Goal: Task Accomplishment & Management: Use online tool/utility

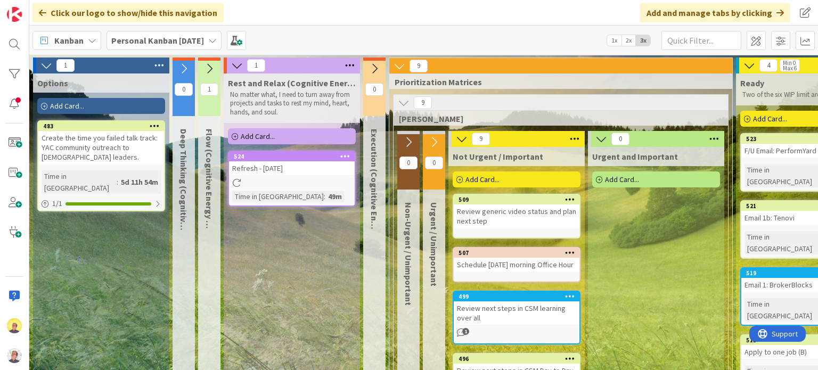
click at [94, 106] on div "Add Card..." at bounding box center [101, 106] width 128 height 16
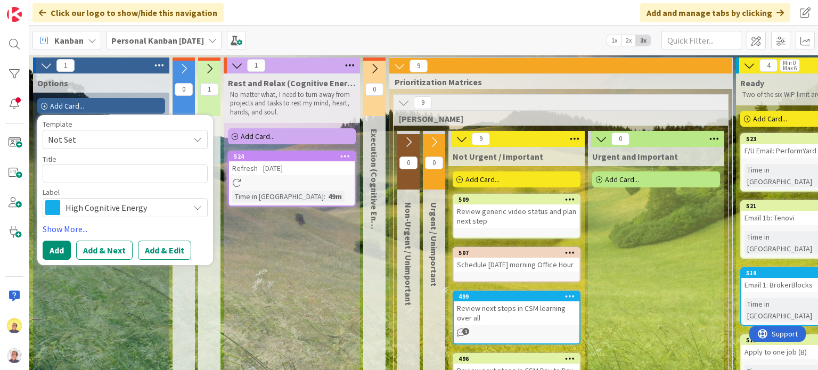
click at [97, 206] on span "High Cognitive Energy" at bounding box center [124, 207] width 118 height 15
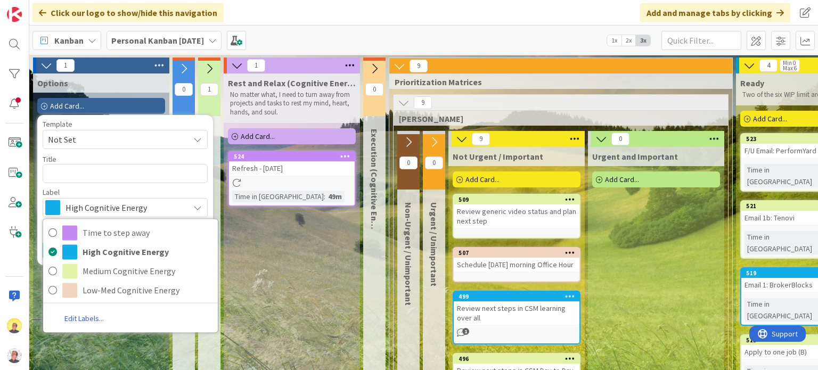
click at [87, 320] on link "Edit Labels..." at bounding box center [84, 318] width 82 height 19
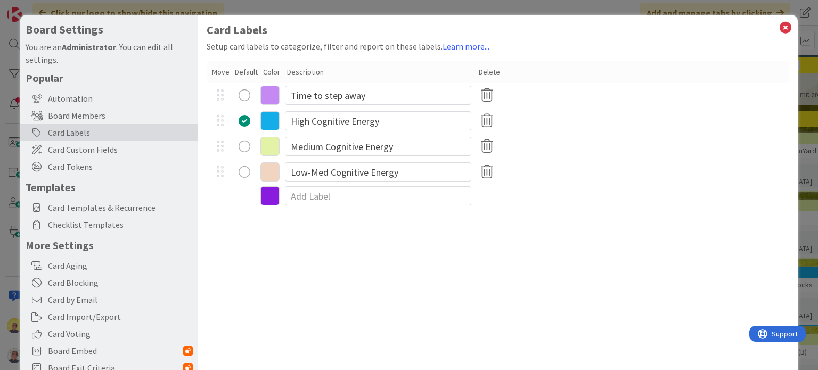
click at [245, 144] on div "radio" at bounding box center [244, 147] width 12 height 12
click at [778, 29] on icon at bounding box center [785, 27] width 14 height 15
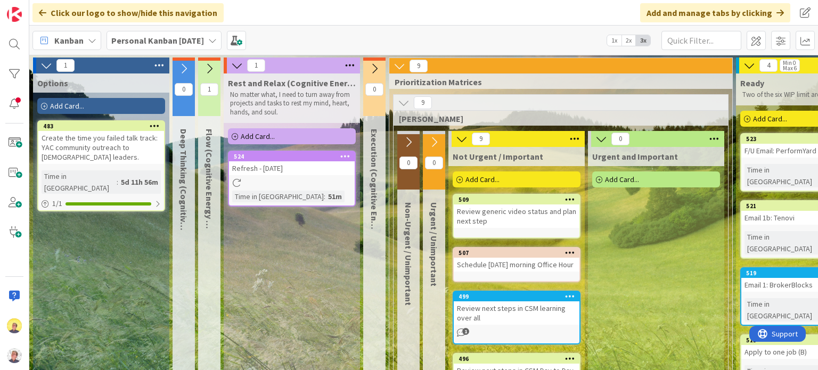
click at [99, 106] on div "Add Card..." at bounding box center [101, 106] width 128 height 16
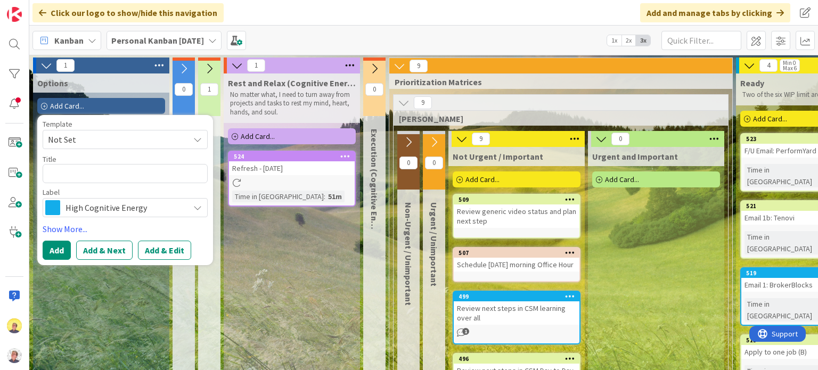
click at [198, 209] on icon at bounding box center [197, 207] width 9 height 9
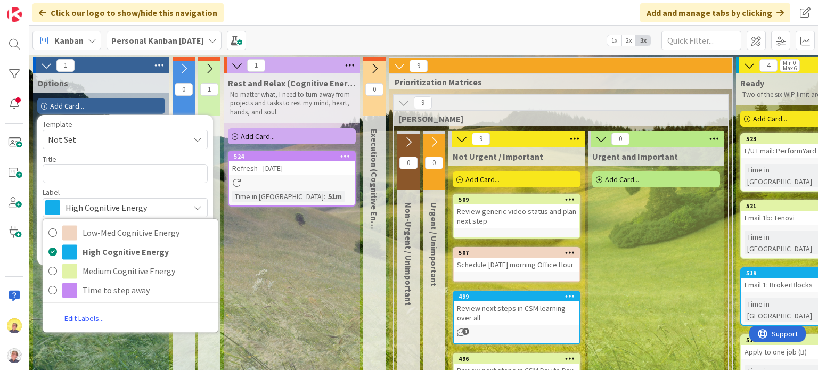
click at [96, 318] on link "Edit Labels..." at bounding box center [84, 318] width 82 height 19
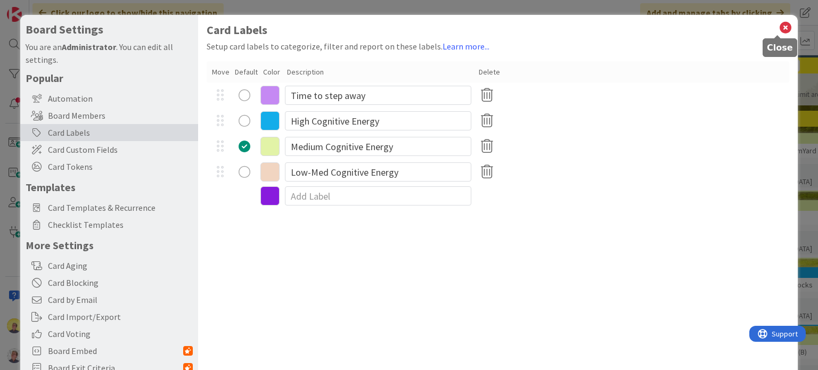
click at [779, 29] on icon at bounding box center [785, 27] width 14 height 15
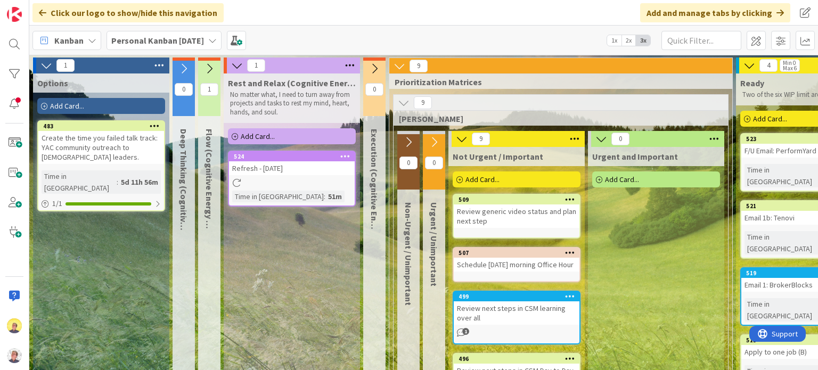
click at [106, 106] on div "Add Card..." at bounding box center [101, 106] width 128 height 16
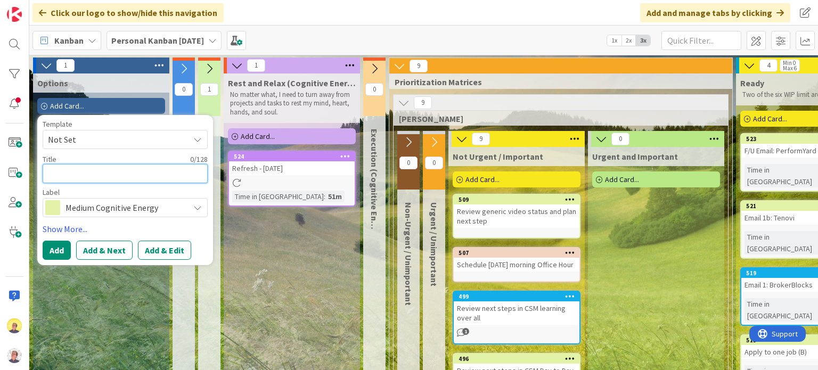
click at [109, 174] on textarea at bounding box center [125, 173] width 165 height 19
paste textarea "Email Elina at [GEOGRAPHIC_DATA] Healthcare"
type textarea "x"
type textarea "Email Elina at [GEOGRAPHIC_DATA] Healthcare"
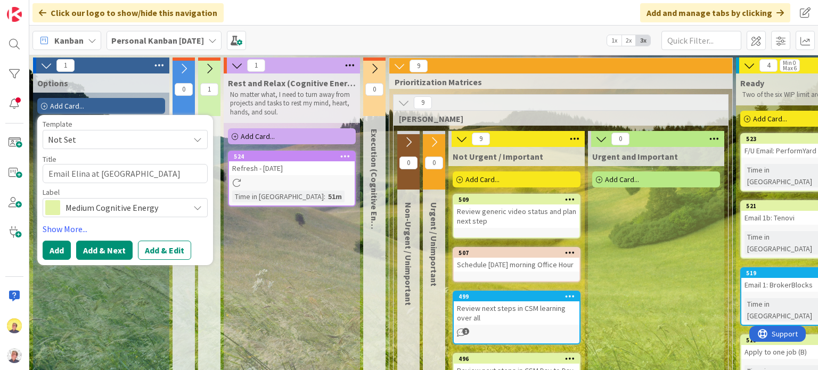
click at [95, 257] on button "Add & Next" at bounding box center [104, 250] width 56 height 19
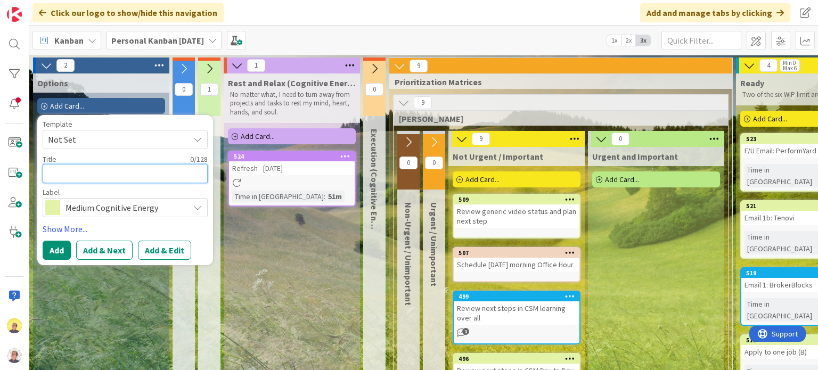
click at [105, 178] on textarea at bounding box center [125, 173] width 165 height 19
paste textarea "ID company to apply to"
type textarea "x"
type textarea "ID company to apply to"
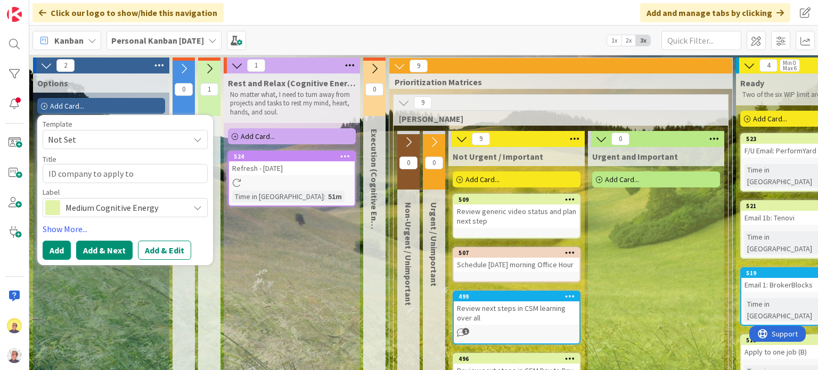
click at [105, 253] on button "Add & Next" at bounding box center [104, 250] width 56 height 19
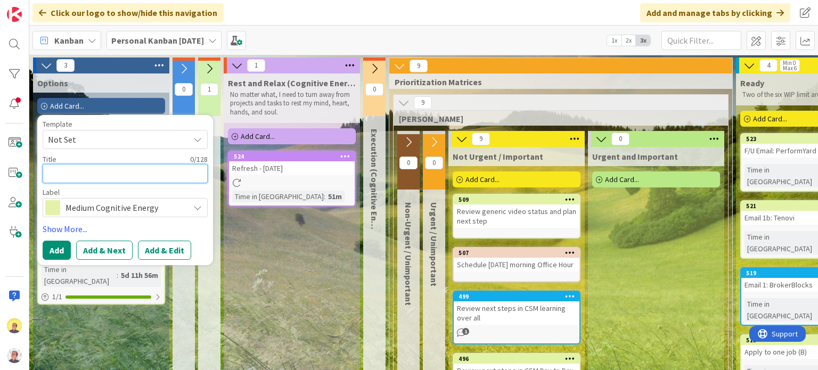
click at [100, 172] on textarea at bounding box center [125, 173] width 165 height 19
type textarea "x"
type textarea "O"
type textarea "x"
type textarea "Oc"
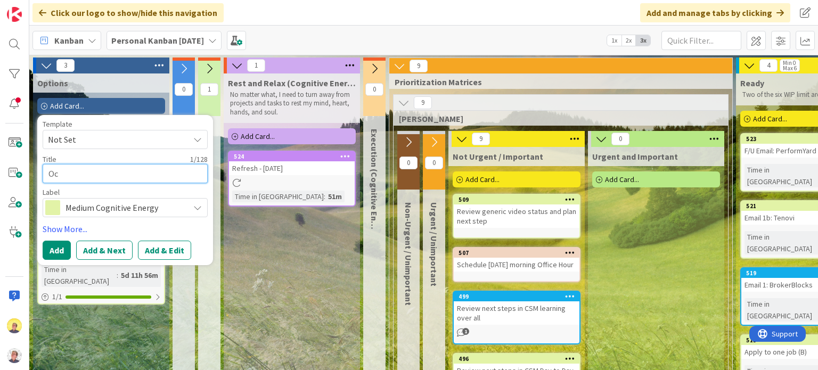
type textarea "x"
type textarea "Oco"
type textarea "x"
type textarea "Ocom"
type textarea "x"
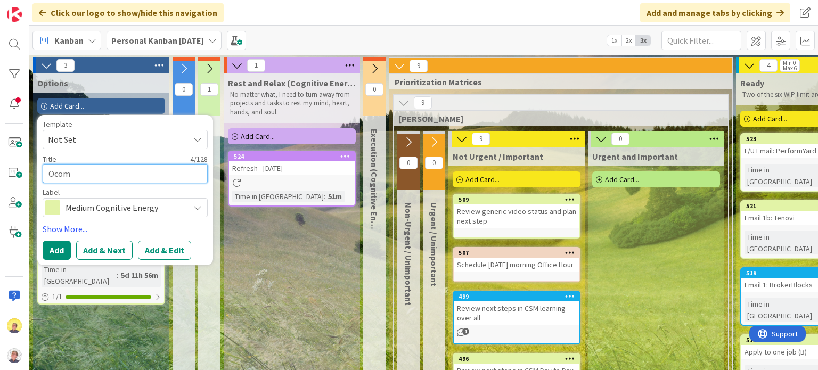
type textarea "Ocomp"
type textarea "x"
type textarea "Ocompl"
type textarea "x"
type textarea "Ocomple"
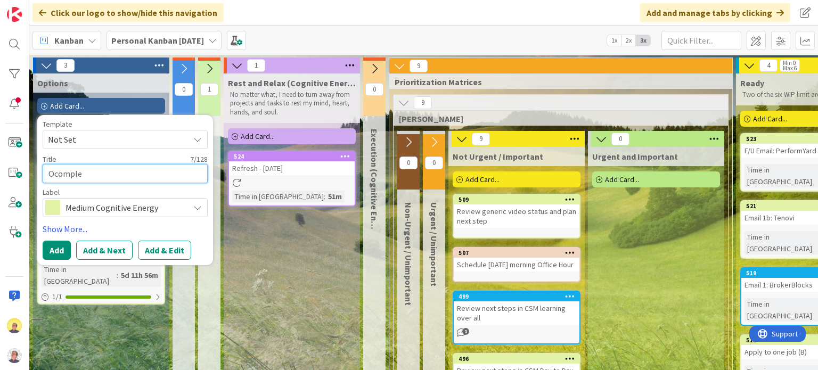
type textarea "x"
type textarea "Ocomplet"
type textarea "x"
type textarea "Ocomplete"
type textarea "x"
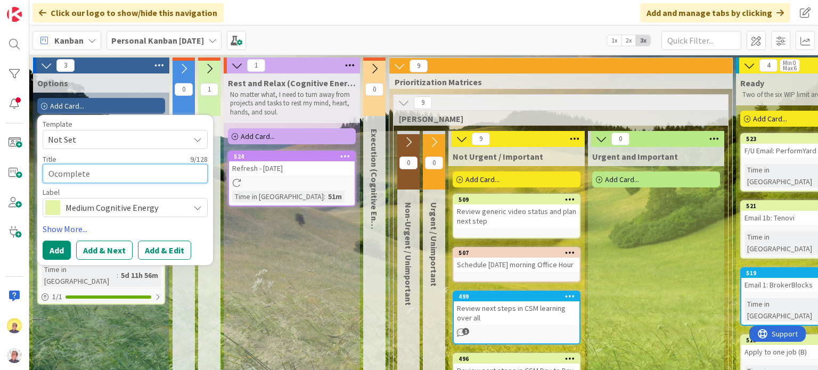
type textarea "Ocomplet"
type textarea "x"
type textarea "Ocomple"
type textarea "x"
type textarea "Ocompl"
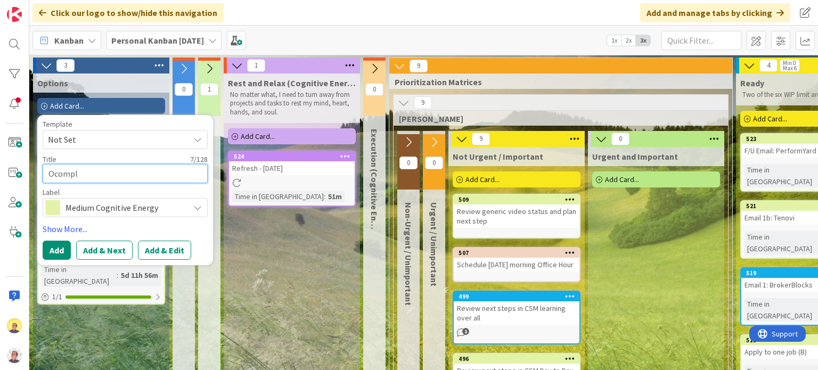
type textarea "x"
type textarea "Ocomp"
type textarea "x"
type textarea "Ocom"
type textarea "x"
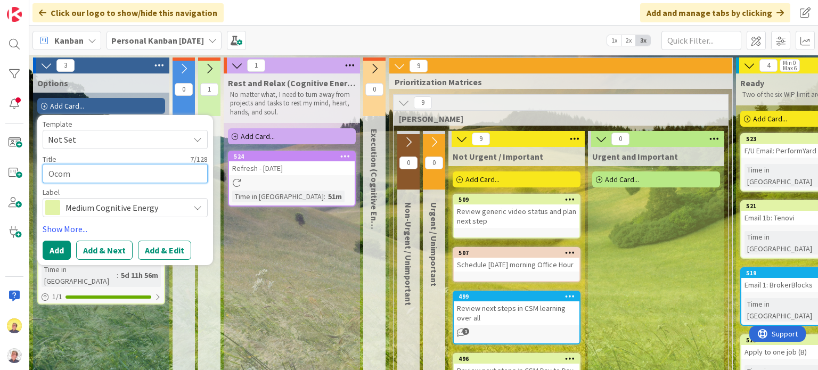
type textarea "Oco"
type textarea "x"
type textarea "Oc"
type textarea "x"
type textarea "O"
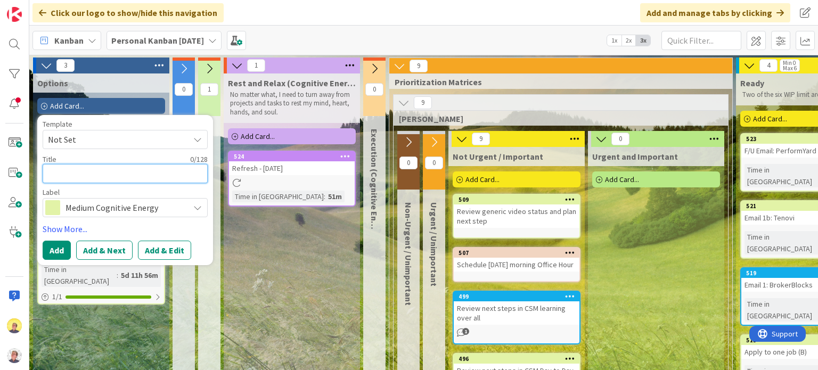
type textarea "x"
type textarea "C"
type textarea "x"
type textarea "Co"
type textarea "x"
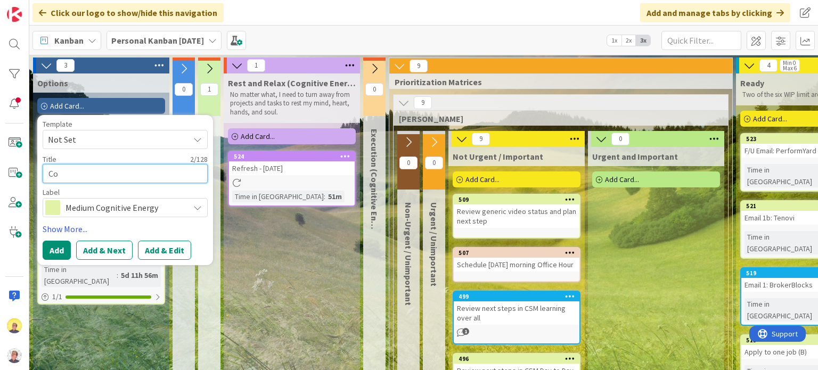
type textarea "Com"
type textarea "x"
type textarea "Comp"
type textarea "x"
type textarea "Compl"
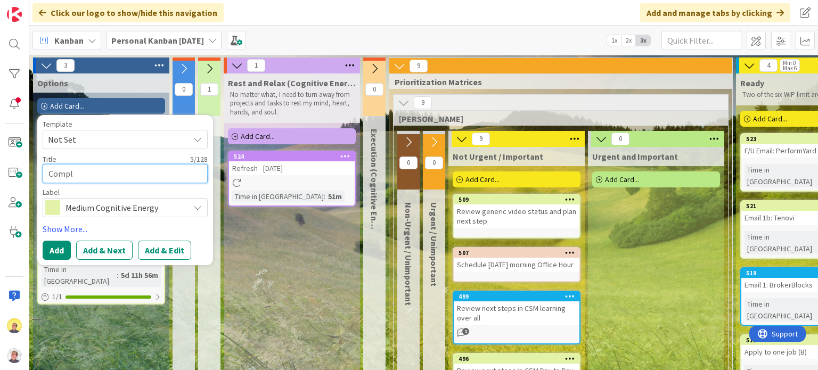
type textarea "x"
type textarea "Complet"
type textarea "x"
type textarea "Complete"
type textarea "x"
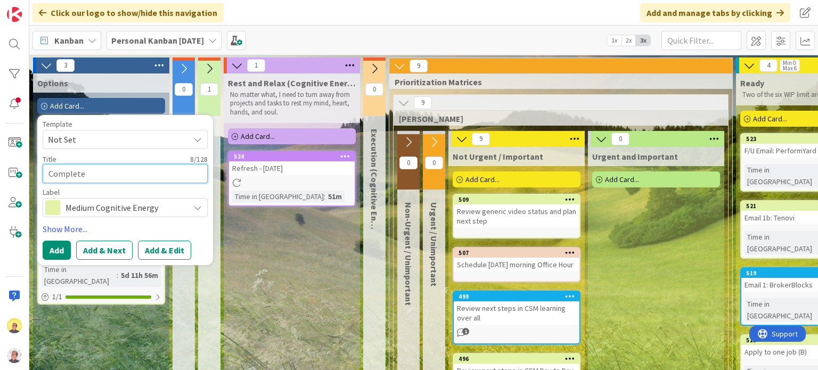
type textarea "Complete"
paste textarea "One App"
type textarea "x"
type textarea "Complete One App"
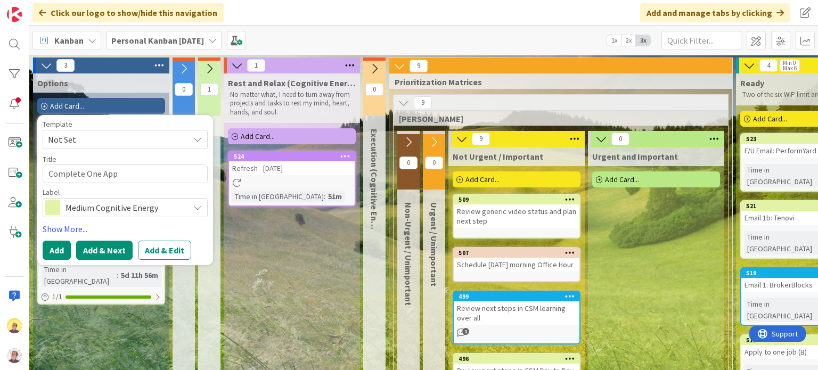
click at [104, 254] on button "Add & Next" at bounding box center [104, 250] width 56 height 19
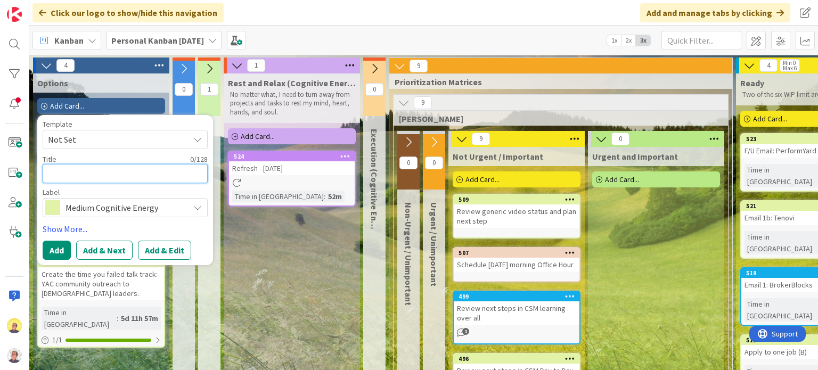
click at [68, 180] on textarea at bounding box center [125, 173] width 165 height 19
paste textarea "D four contacts for proactive networking ([PERSON_NAME] at CultureAmp is one, s…"
type textarea "x"
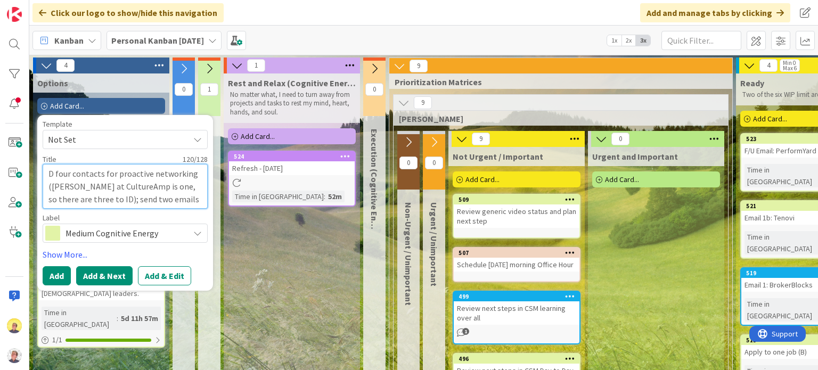
type textarea "D four contacts for proactive networking ([PERSON_NAME] at CultureAmp is one, s…"
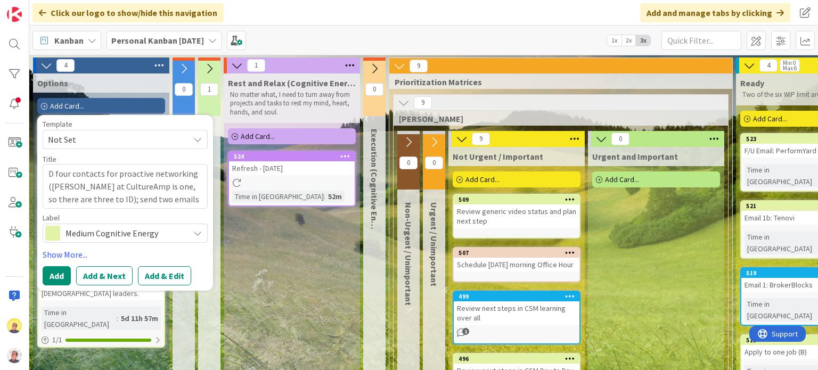
click at [101, 277] on button "Add & Next" at bounding box center [104, 275] width 56 height 19
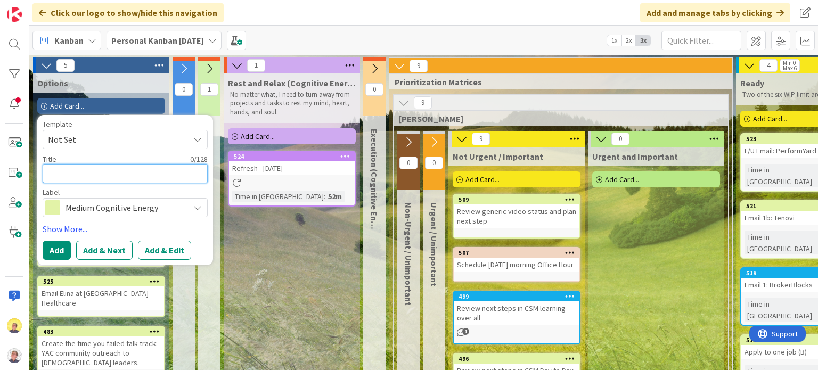
click at [111, 172] on textarea at bounding box center [125, 173] width 165 height 19
paste textarea "etworking Office Hour at 2PM (keep it to 30 minutes)"
type textarea "x"
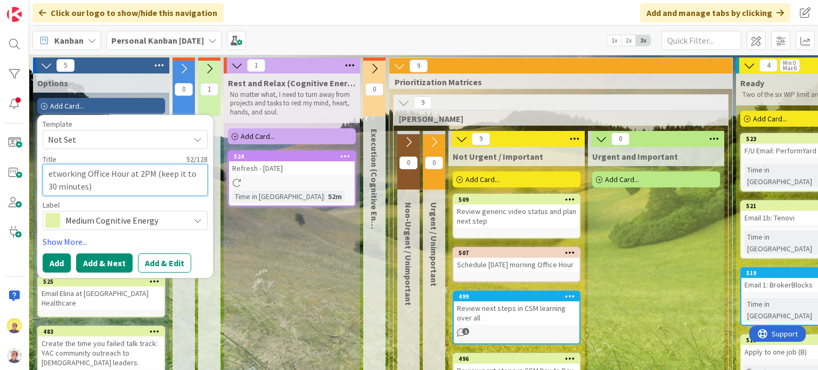
type textarea "etworking Office Hour at 2PM (keep it to 30 minutes)"
click at [101, 267] on button "Add & Next" at bounding box center [104, 262] width 56 height 19
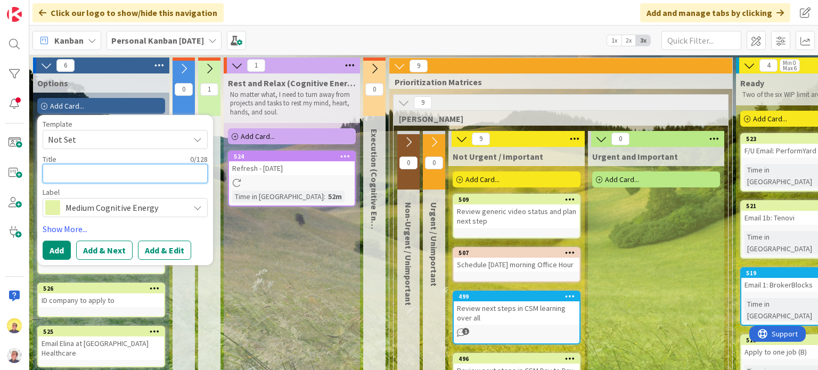
click at [128, 174] on textarea at bounding box center [125, 173] width 165 height 19
paste textarea "Mop up three F/U emails from [DATE]"
type textarea "x"
type textarea "Mop up three F/U emails from [DATE]"
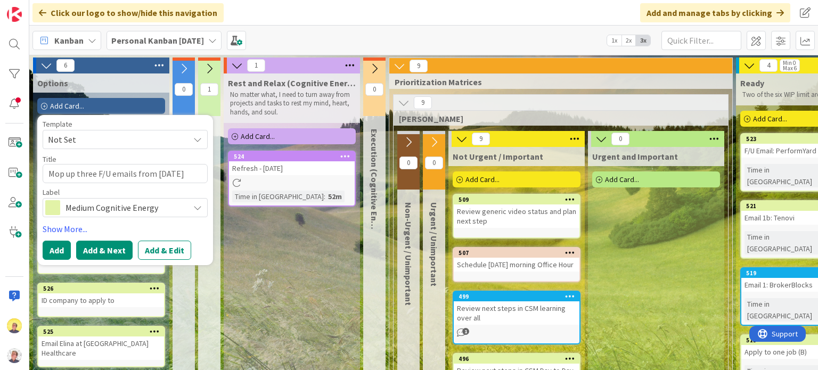
click at [98, 247] on button "Add & Next" at bounding box center [104, 250] width 56 height 19
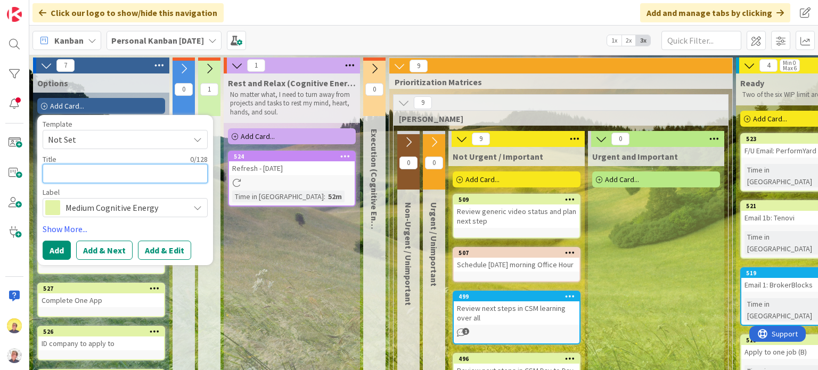
click at [141, 175] on textarea at bounding box center [125, 173] width 165 height 19
paste textarea "Start CSM D2D module on health data"
type textarea "x"
type textarea "Start CSM D2D module on health data"
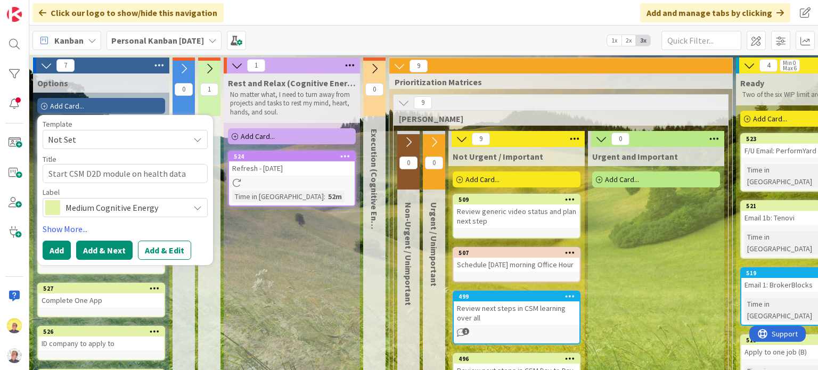
click at [102, 249] on button "Add & Next" at bounding box center [104, 250] width 56 height 19
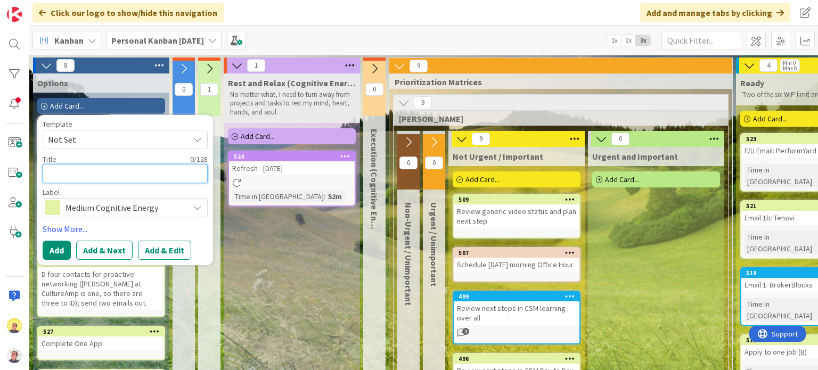
click at [72, 174] on textarea at bounding box center [125, 173] width 165 height 19
paste textarea "Revise 1-3 resume bullets to share with [PERSON_NAME]"
type textarea "x"
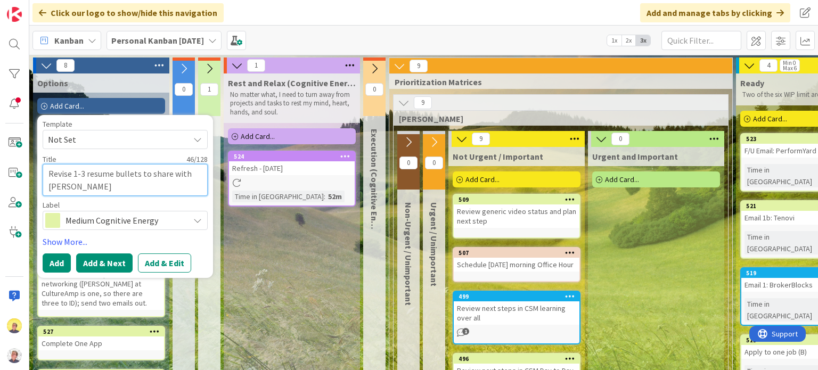
type textarea "Revise 1-3 resume bullets to share with [PERSON_NAME]"
click at [89, 266] on button "Add & Next" at bounding box center [104, 262] width 56 height 19
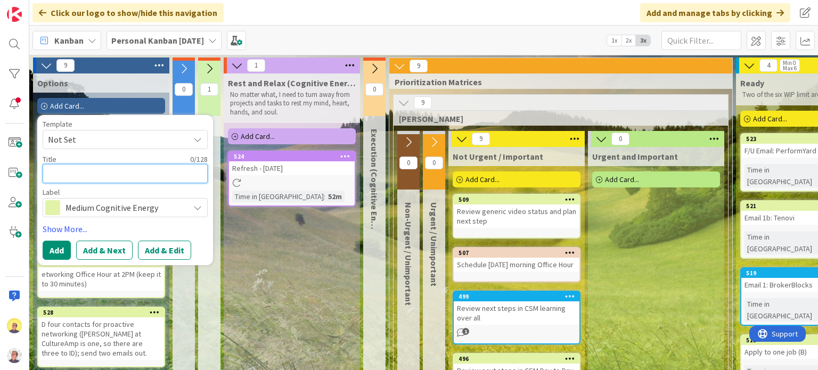
click at [109, 176] on textarea at bounding box center [125, 173] width 165 height 19
paste textarea "Afternoon notes and prep for [DATE]"
type textarea "x"
type textarea "Afternoon notes and prep for [DATE]"
click at [62, 253] on button "Add" at bounding box center [57, 250] width 28 height 19
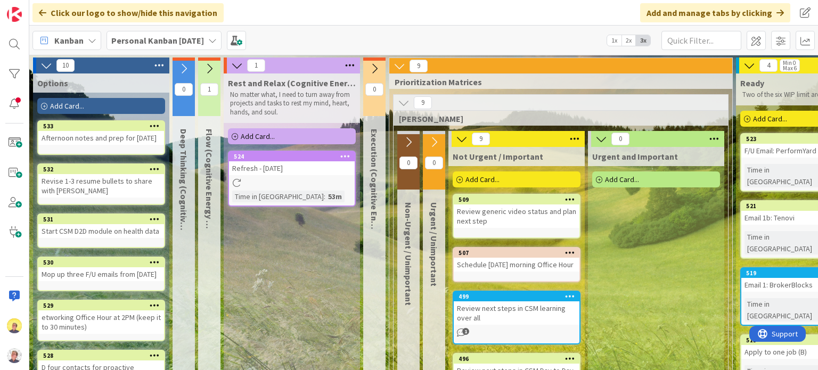
click at [104, 279] on div "Mop up three F/U emails from [DATE]" at bounding box center [101, 274] width 126 height 14
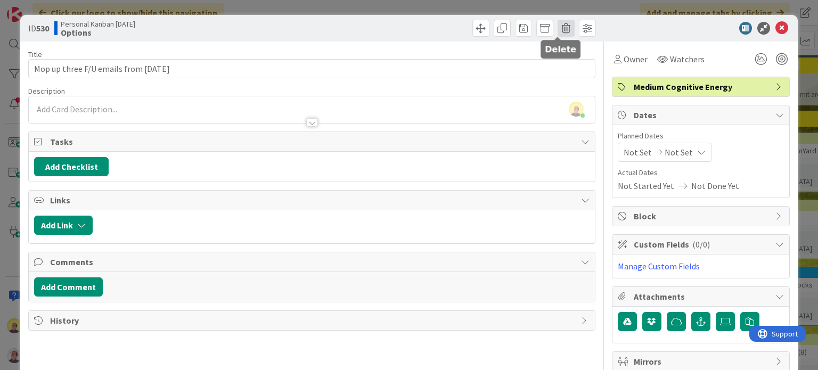
click at [562, 27] on span at bounding box center [565, 28] width 17 height 17
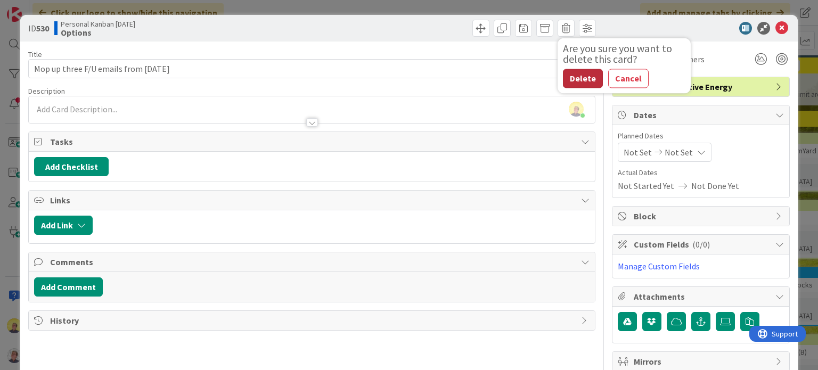
click at [583, 80] on button "Delete" at bounding box center [583, 78] width 40 height 19
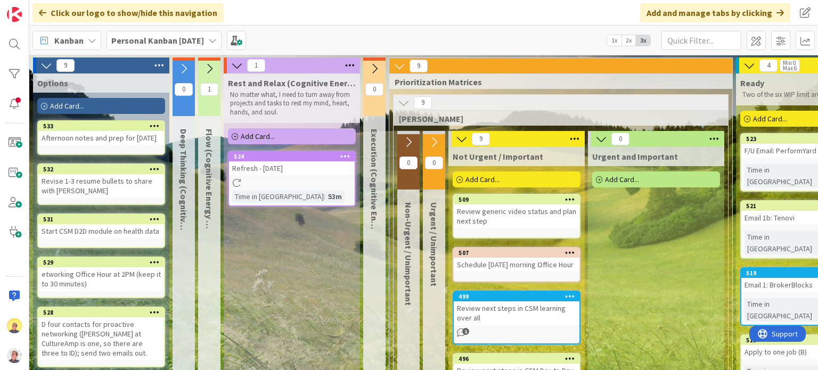
click at [47, 277] on div "etworking Office Hour at 2PM (keep it to 30 minutes)" at bounding box center [101, 278] width 126 height 23
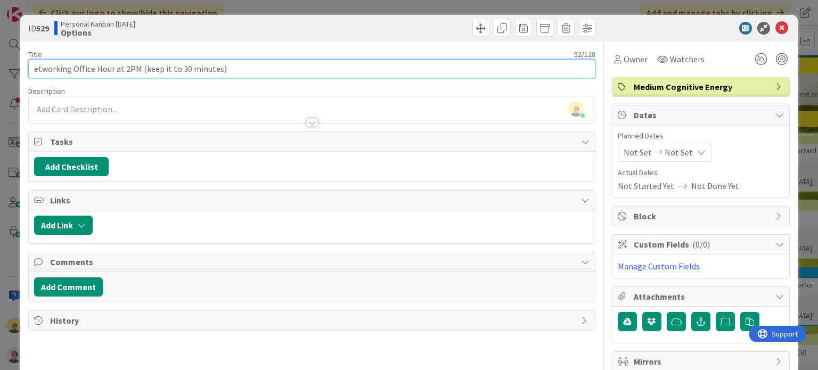
click at [35, 70] on input "etworking Office Hour at 2PM (keep it to 30 minutes)" at bounding box center [311, 68] width 566 height 19
type input "Networking Office Hour at 2PM (keep it to 30 minutes)"
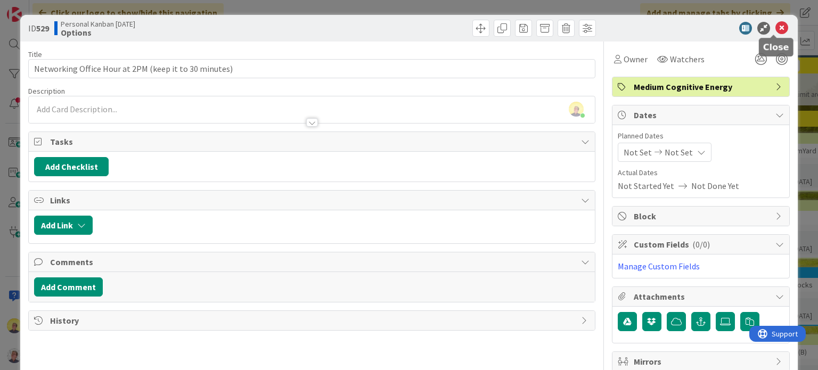
click at [775, 29] on icon at bounding box center [781, 28] width 13 height 13
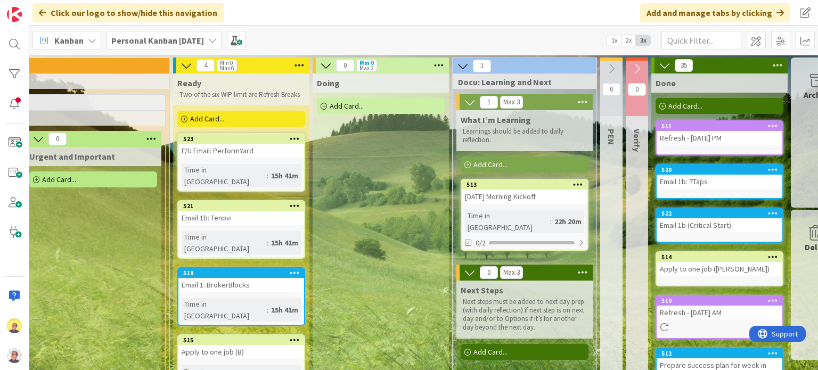
scroll to position [0, 593]
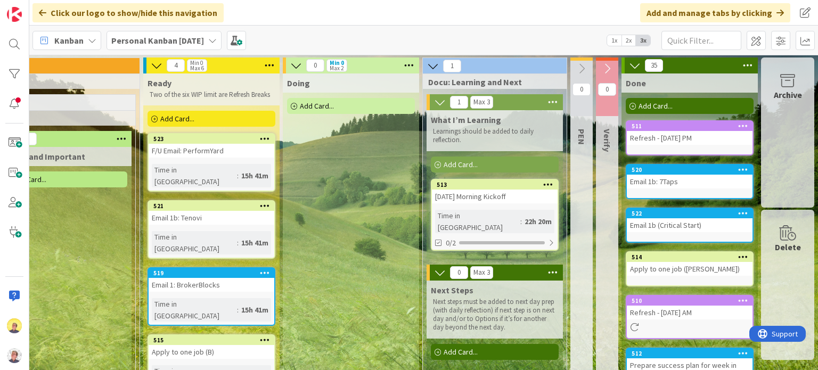
drag, startPoint x: 462, startPoint y: 366, endPoint x: 22, endPoint y: 12, distance: 564.5
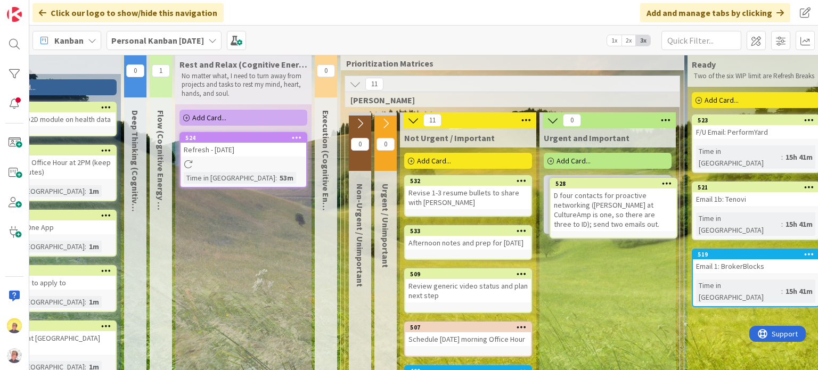
scroll to position [19, 50]
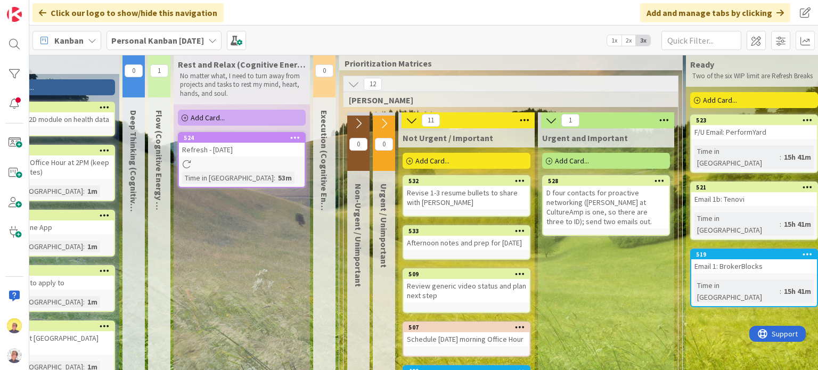
click at [550, 193] on div "D four contacts for proactive networking ([PERSON_NAME] at CultureAmp is one, s…" at bounding box center [606, 207] width 126 height 43
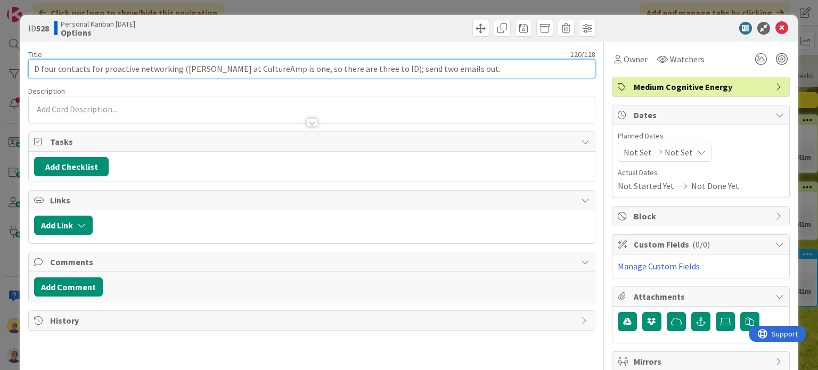
click at [36, 69] on input "D four contacts for proactive networking ([PERSON_NAME] at CultureAmp is one, s…" at bounding box center [311, 68] width 566 height 19
type input "ID four contacts for proactive networking ([PERSON_NAME] at CultureAmp is one, …"
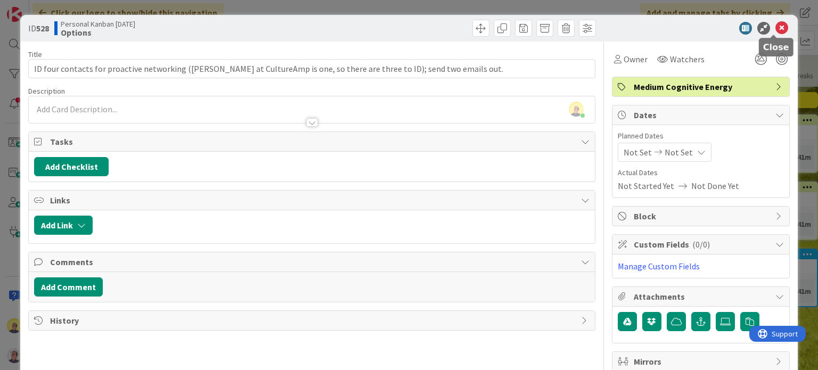
click at [775, 24] on icon at bounding box center [781, 28] width 13 height 13
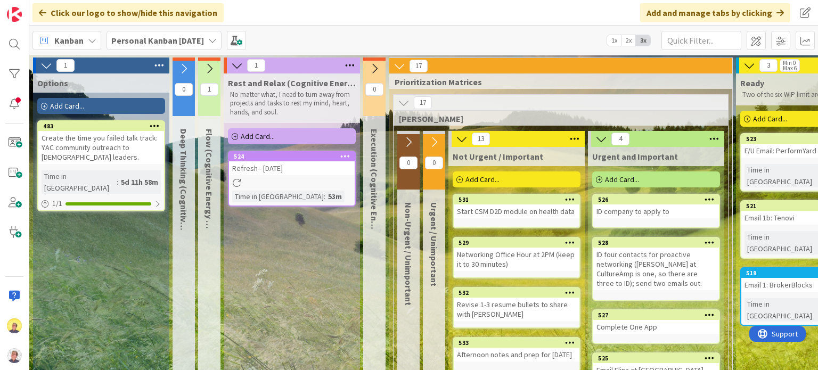
click at [311, 172] on div "Refresh - [DATE]" at bounding box center [292, 168] width 126 height 14
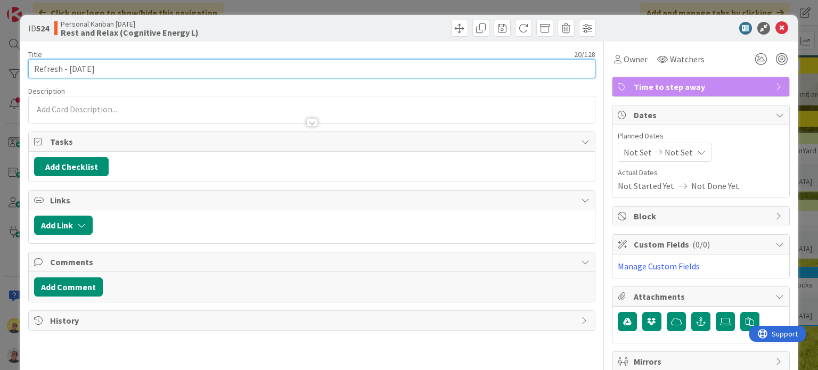
click at [115, 69] on input "Refresh - [DATE]" at bounding box center [311, 68] width 566 height 19
type input "Refresh - [DATE] AM"
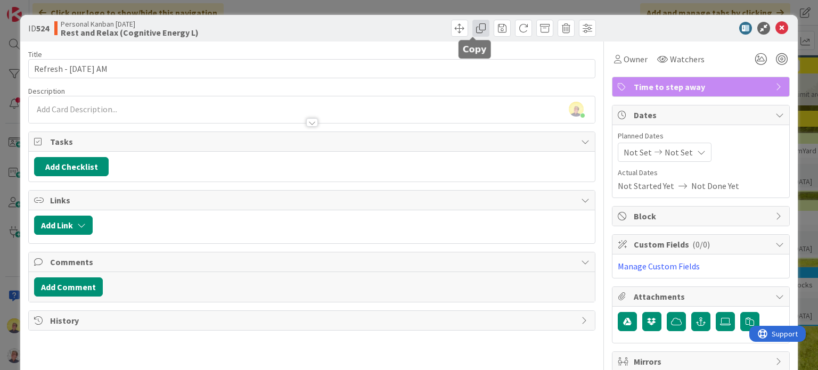
click at [477, 30] on span at bounding box center [480, 28] width 17 height 17
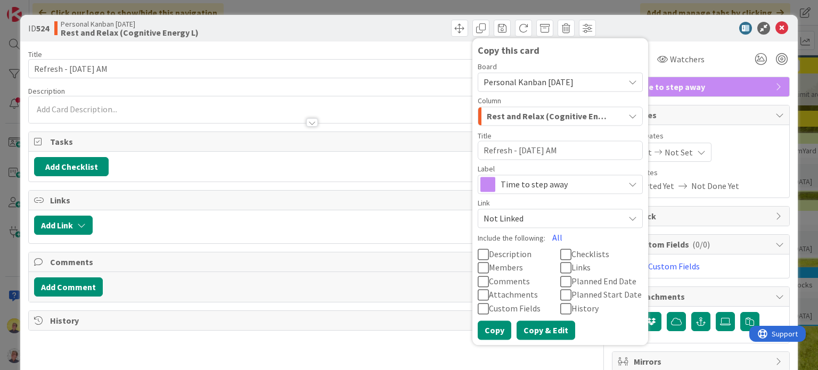
click at [522, 329] on button "Copy & Edit" at bounding box center [545, 329] width 59 height 19
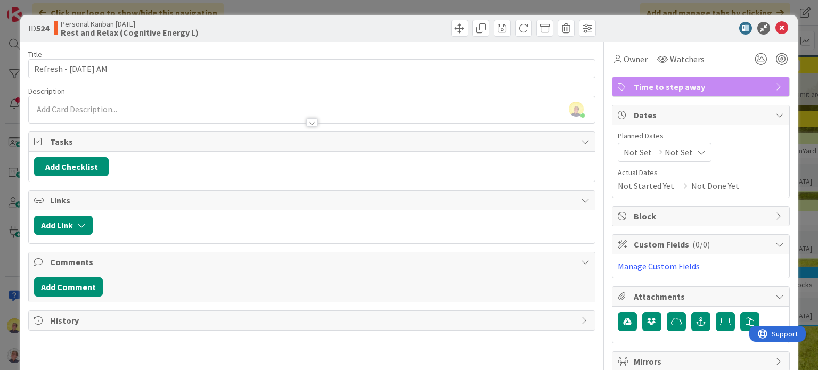
type textarea "x"
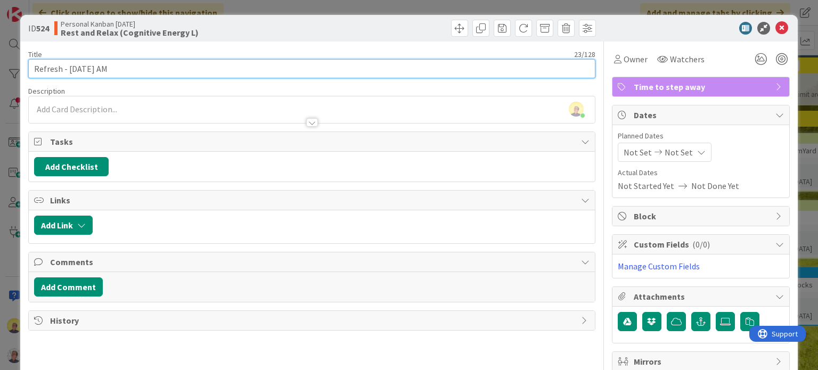
click at [149, 65] on input "Refresh - [DATE] AM" at bounding box center [311, 68] width 566 height 19
type input "Refresh - [DATE]"
type textarea "x"
type input "Refresh - [DATE] P"
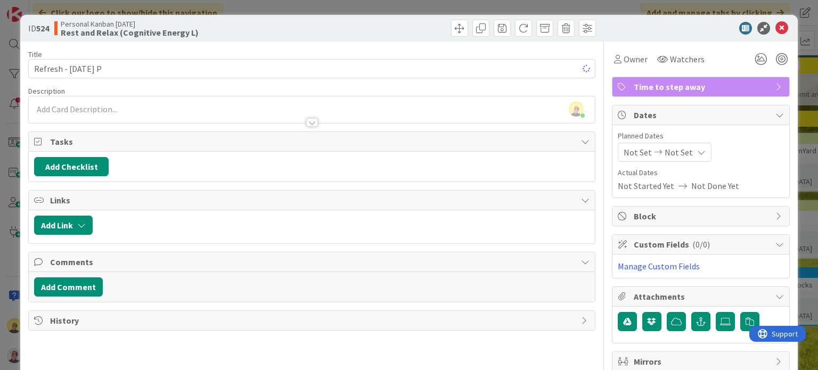
type textarea "x"
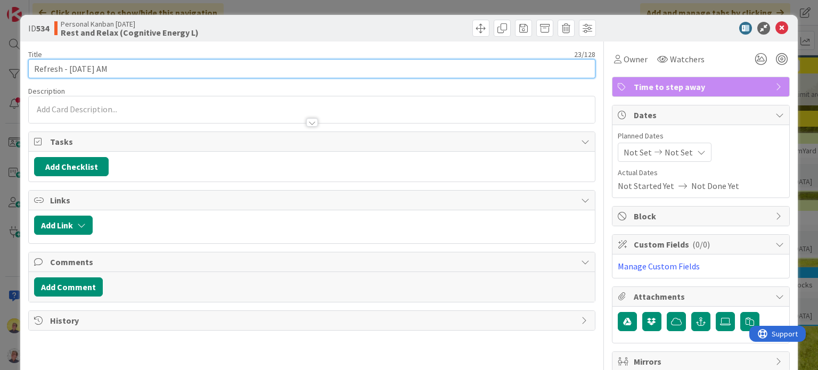
click at [165, 70] on input "Refresh - [DATE] AM" at bounding box center [311, 68] width 566 height 19
type input "Refresh - [DATE] PM"
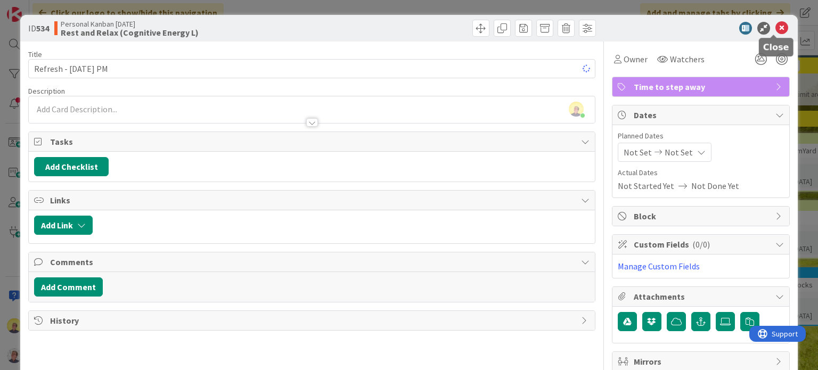
click at [775, 28] on icon at bounding box center [781, 28] width 13 height 13
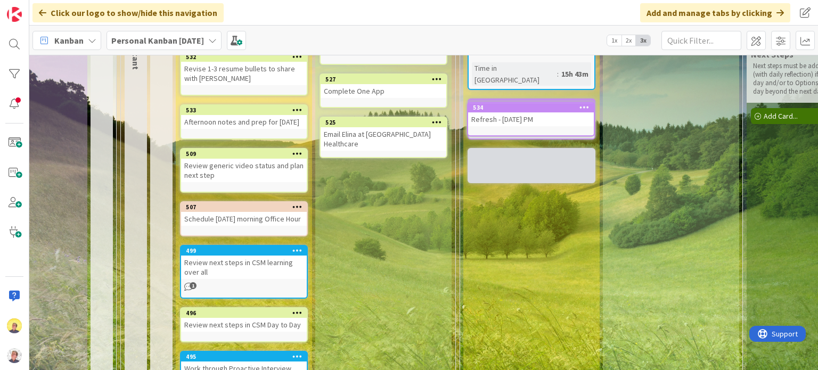
scroll to position [208, 273]
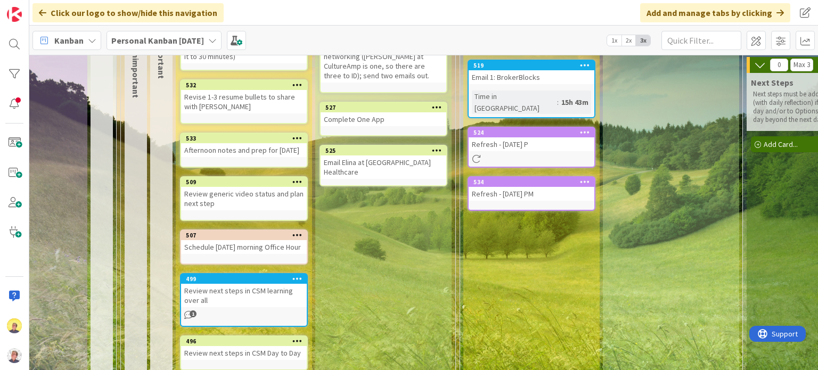
click at [554, 137] on div "Refresh - [DATE] P" at bounding box center [531, 144] width 126 height 14
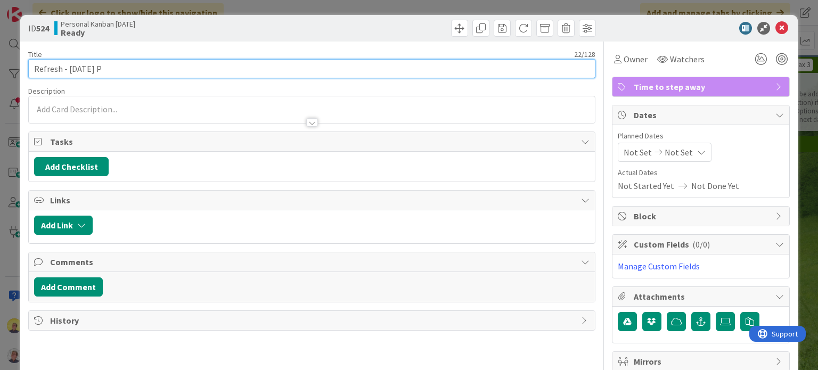
click at [118, 68] on input "Refresh - [DATE] P" at bounding box center [311, 68] width 566 height 19
type input "Refresh - [DATE] AM"
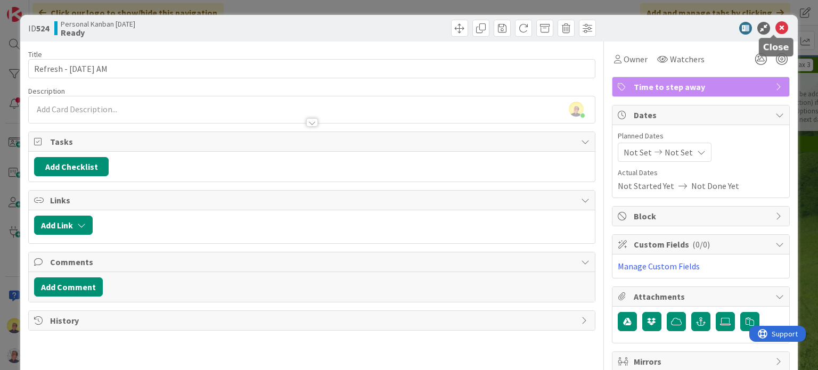
click at [777, 29] on icon at bounding box center [781, 28] width 13 height 13
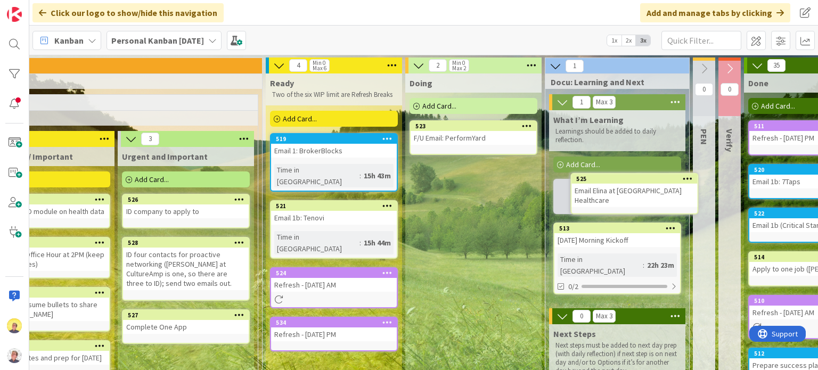
scroll to position [0, 476]
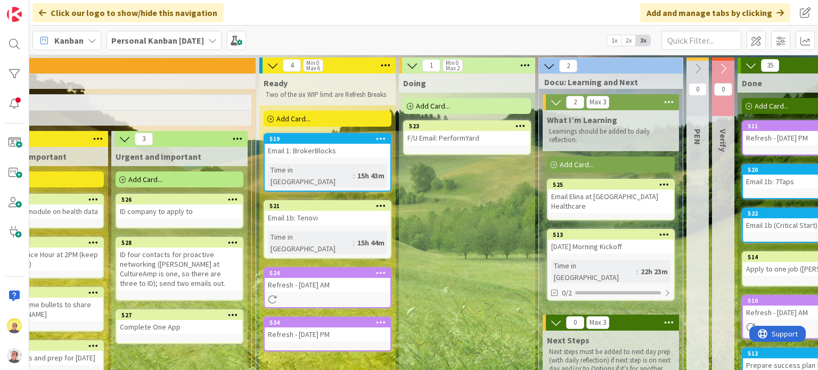
click at [603, 205] on link "525 Email Elina at [GEOGRAPHIC_DATA] Healthcare" at bounding box center [611, 200] width 128 height 42
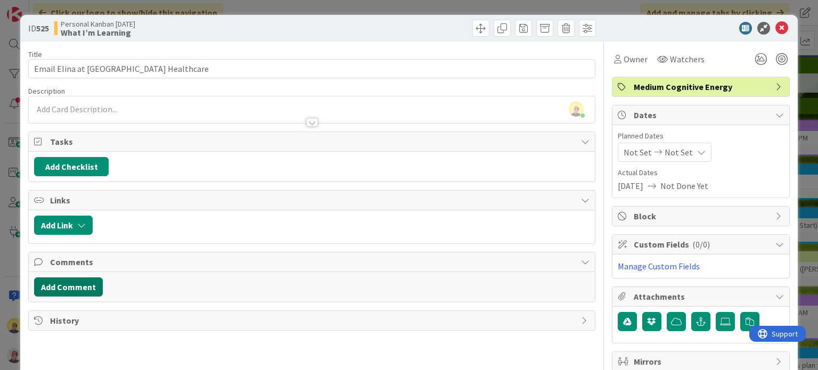
click at [80, 283] on button "Add Comment" at bounding box center [68, 286] width 69 height 19
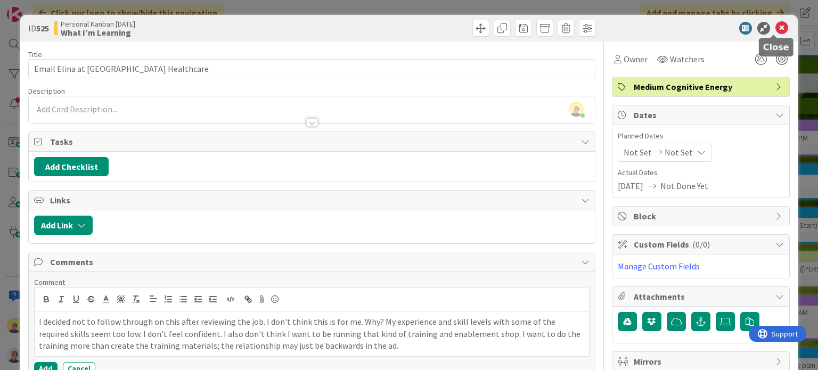
click at [775, 28] on icon at bounding box center [781, 28] width 13 height 13
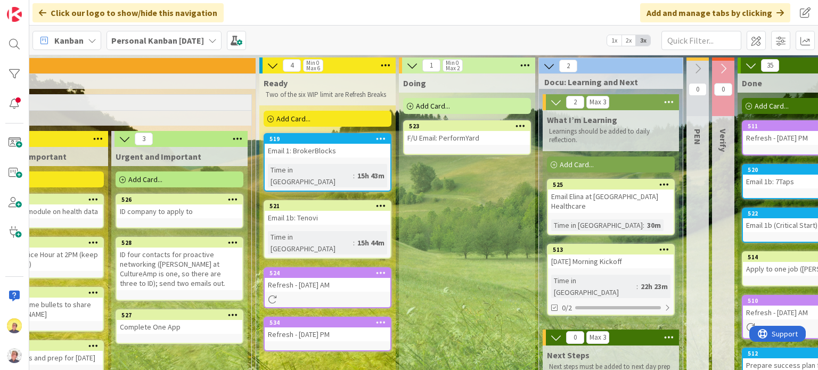
click at [426, 138] on div "F/U Email: PerformYard" at bounding box center [467, 138] width 126 height 14
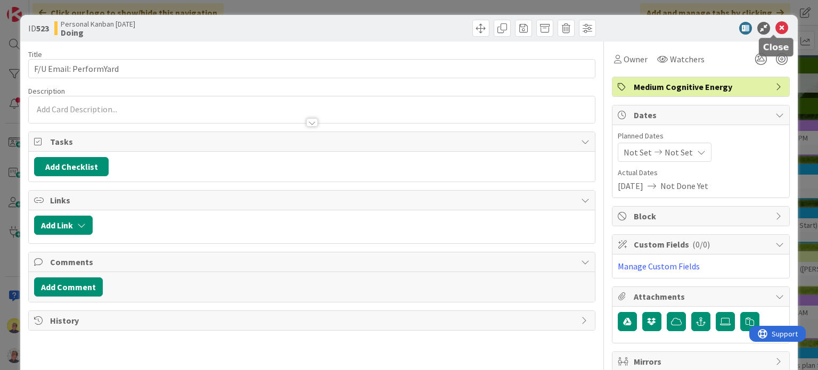
click at [775, 29] on icon at bounding box center [781, 28] width 13 height 13
